Goal: Communication & Community: Ask a question

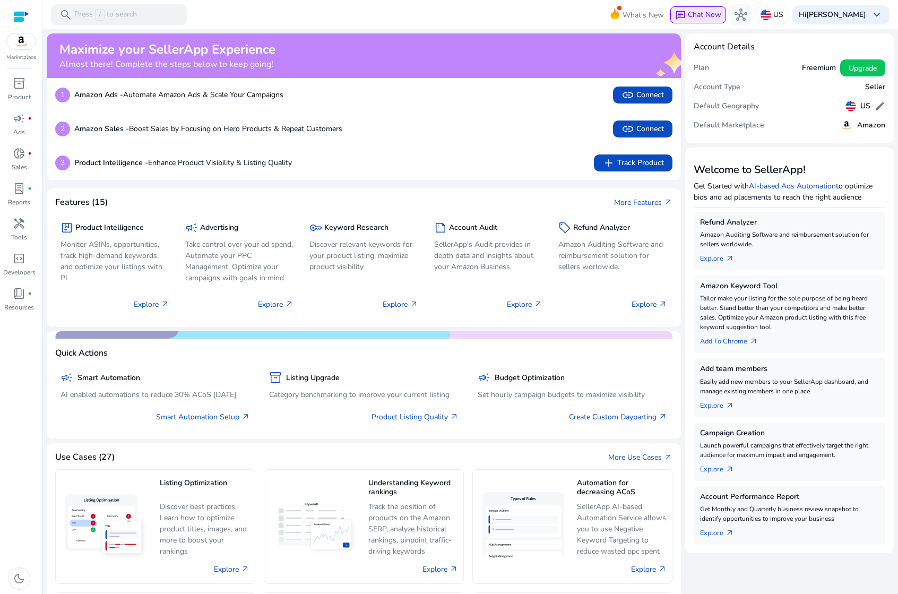
click at [714, 9] on div "chat Chat Now" at bounding box center [698, 15] width 46 height 12
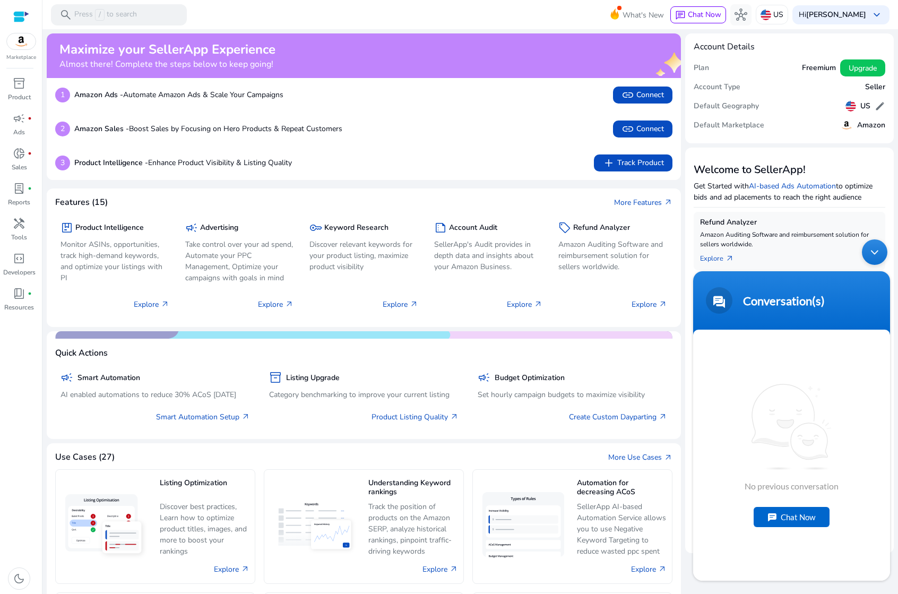
click at [779, 505] on div "No previous conversation Chat Now" at bounding box center [791, 455] width 197 height 251
click at [775, 529] on div "No previous conversation Chat Now" at bounding box center [791, 455] width 197 height 251
click at [779, 523] on div "Chat Now" at bounding box center [792, 517] width 76 height 20
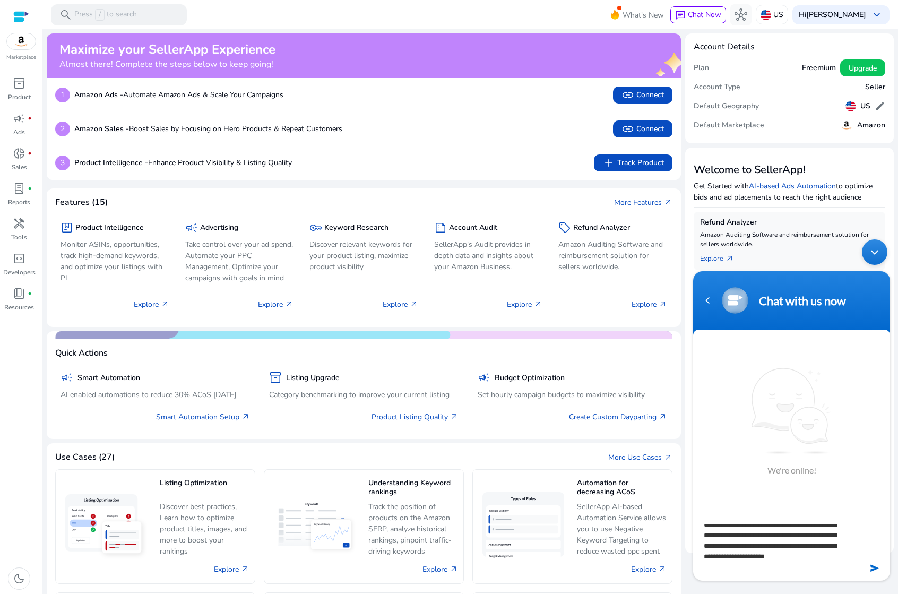
scroll to position [21, 0]
type textarea "**********"
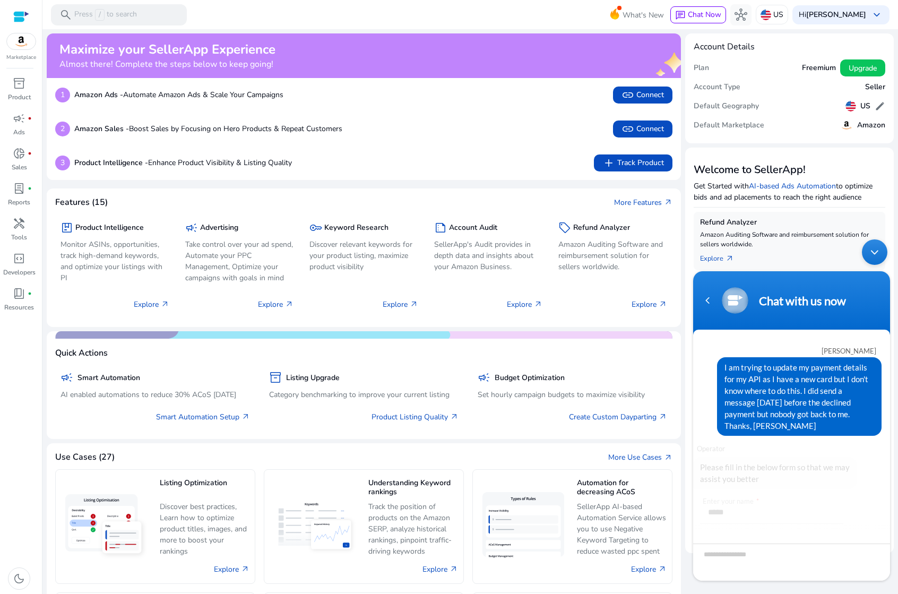
scroll to position [107, 0]
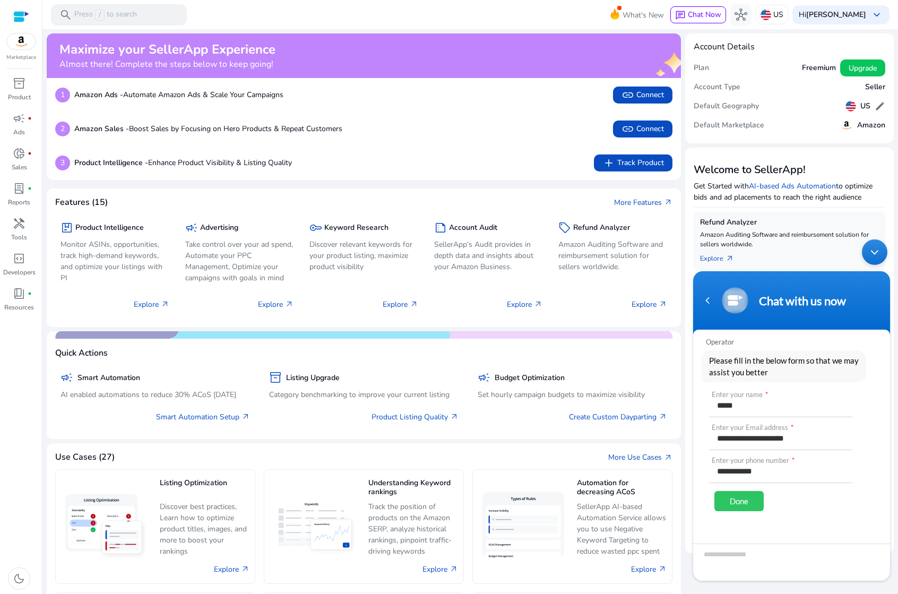
click at [740, 496] on div "Done" at bounding box center [738, 501] width 49 height 20
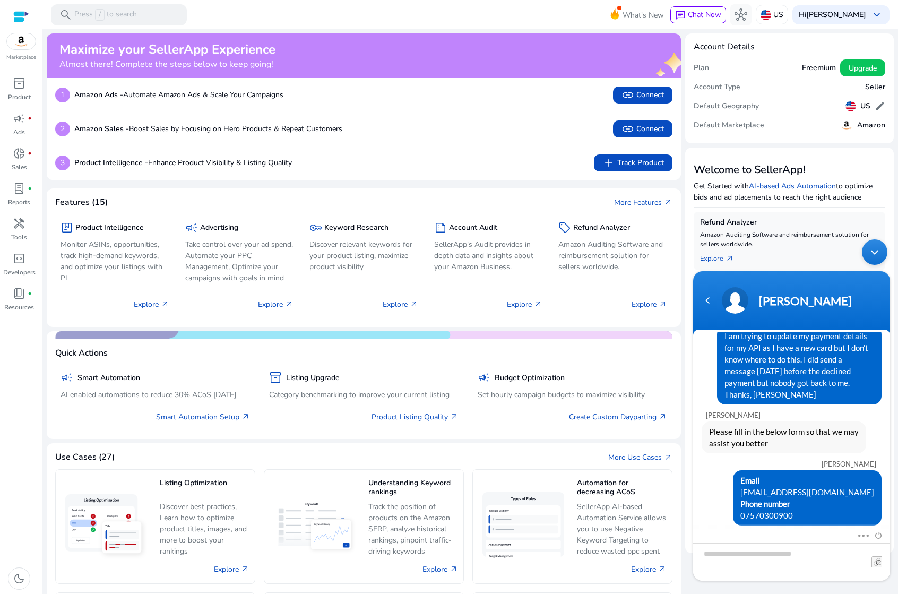
scroll to position [69, 0]
